Goal: Find specific page/section: Find specific page/section

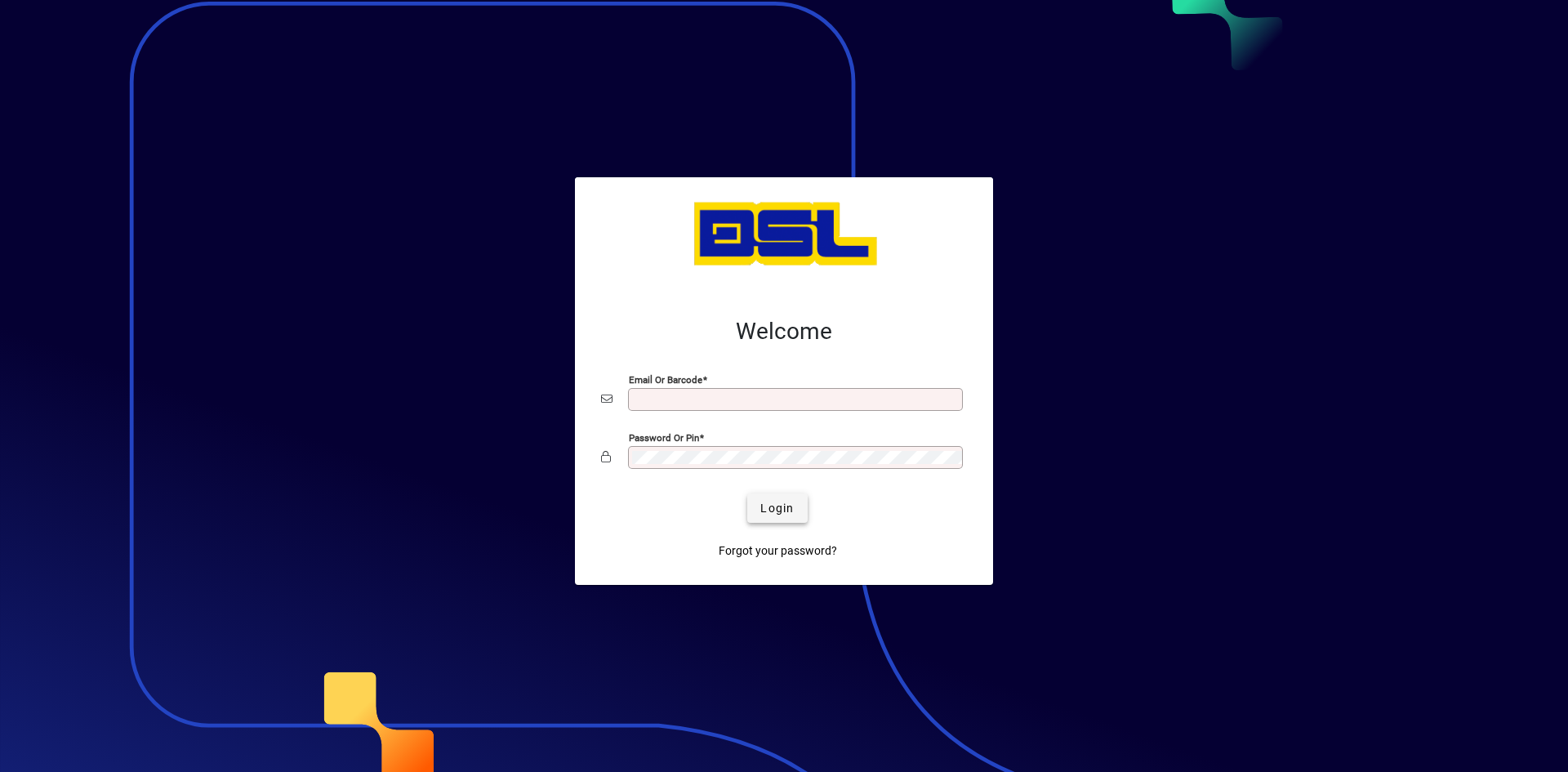
type input "**********"
click at [771, 511] on span "Login" at bounding box center [777, 508] width 34 height 17
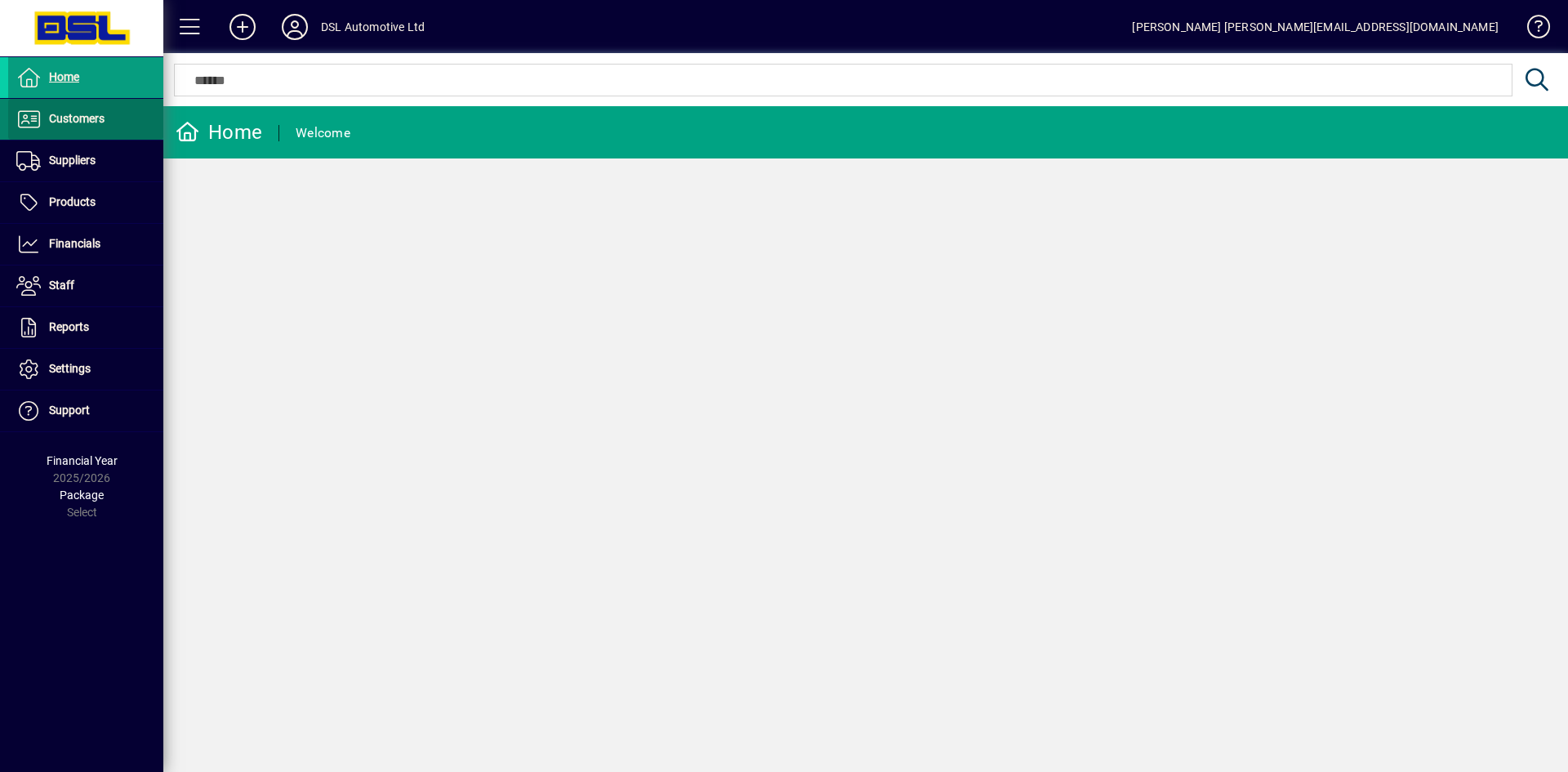
click at [76, 116] on span "Customers" at bounding box center [76, 118] width 56 height 13
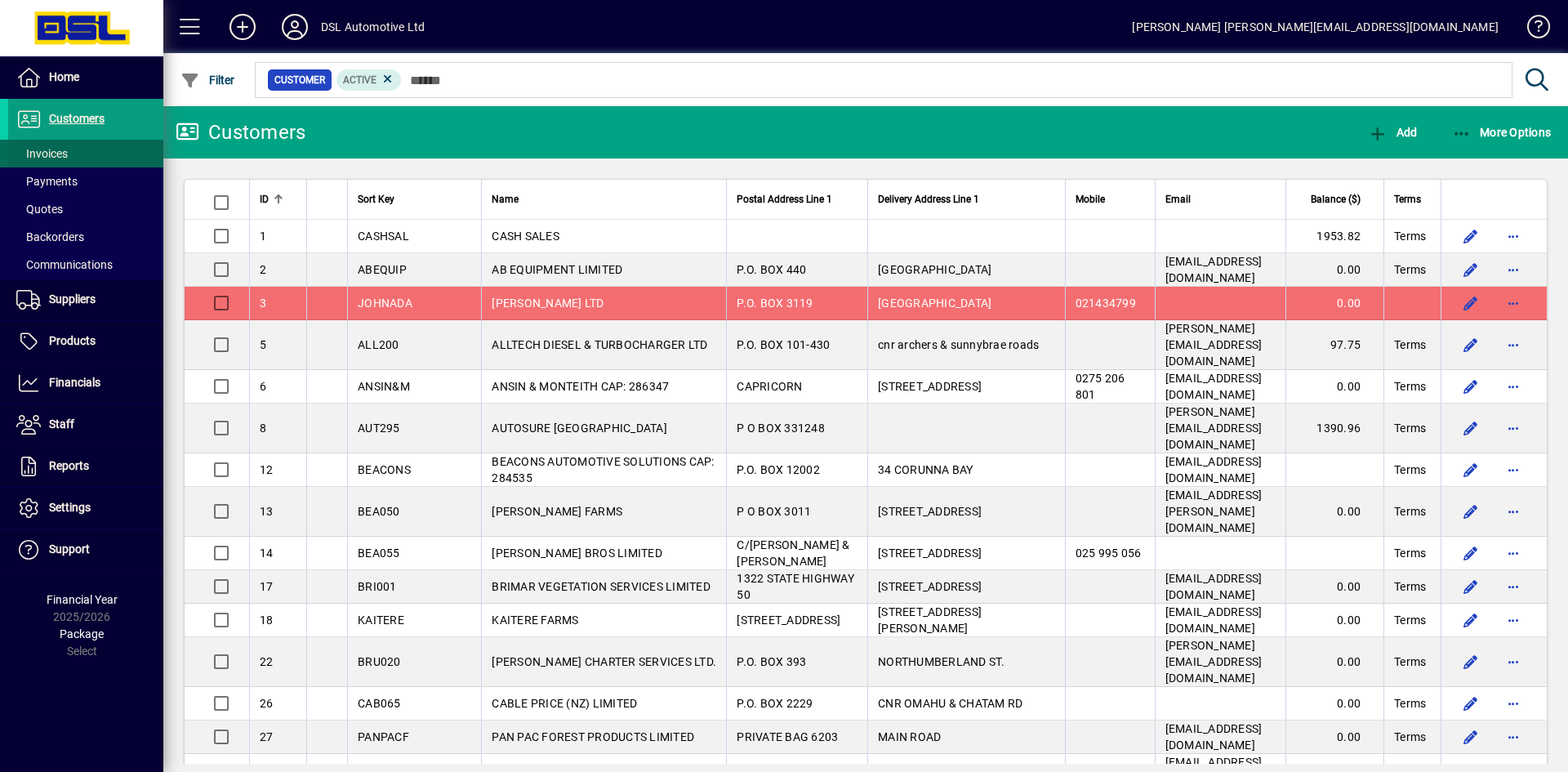
click at [56, 149] on span "Invoices" at bounding box center [42, 153] width 51 height 13
